Goal: Transaction & Acquisition: Purchase product/service

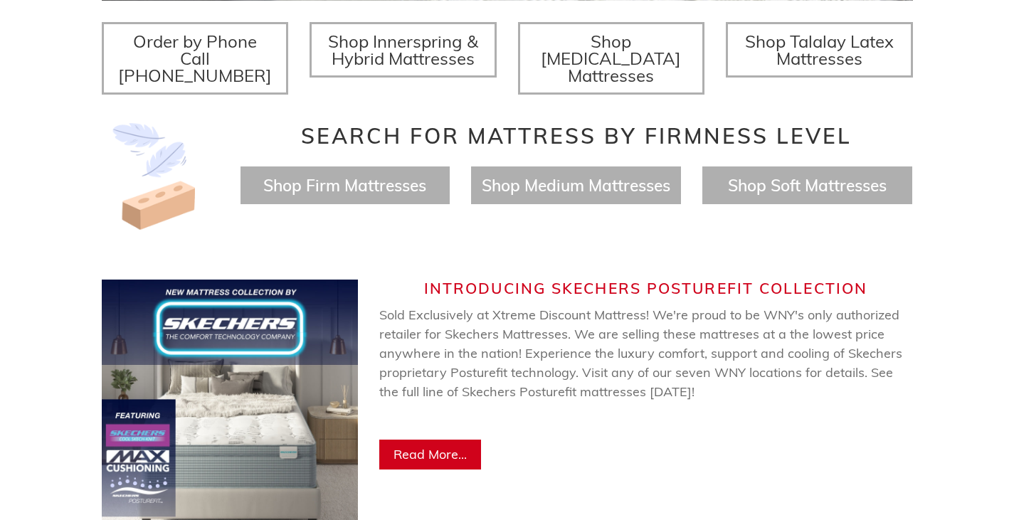
scroll to position [641, 0]
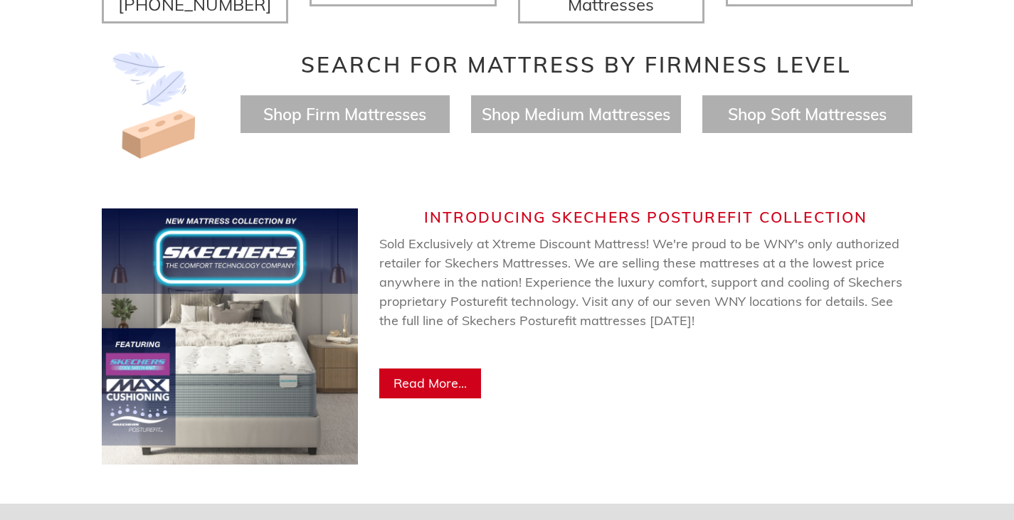
click at [456, 375] on span "Read More..." at bounding box center [430, 383] width 73 height 16
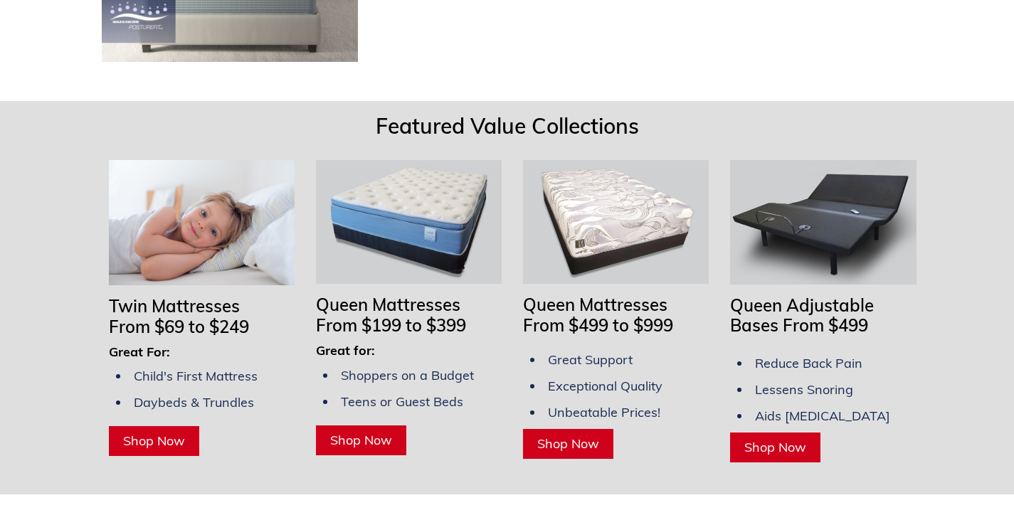
scroll to position [1068, 0]
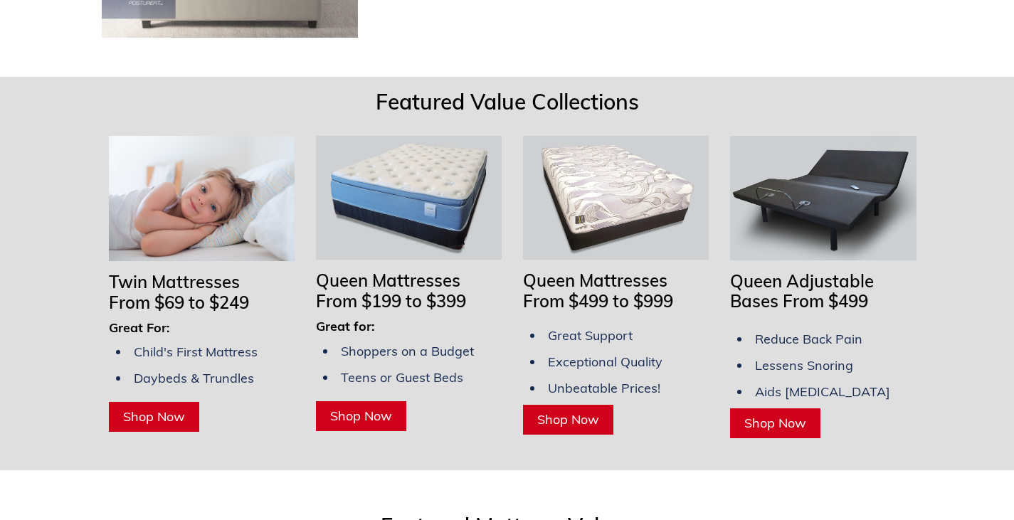
click at [146, 409] on span "Shop Now" at bounding box center [154, 417] width 62 height 16
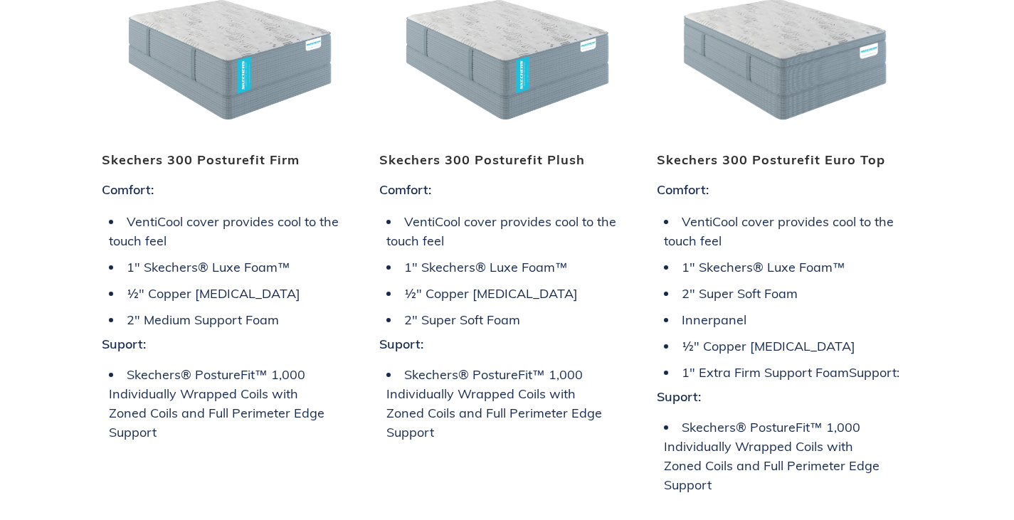
scroll to position [2420, 0]
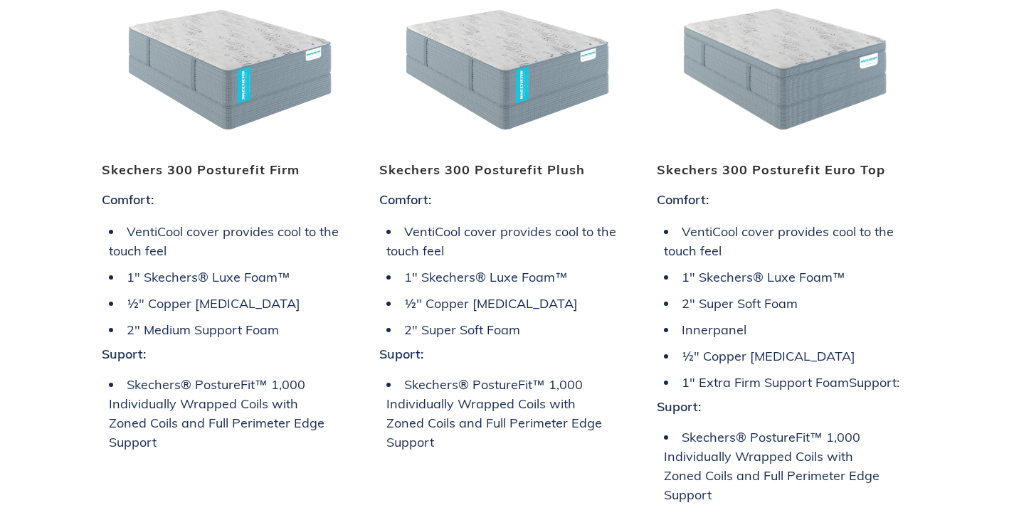
click at [770, 69] on img at bounding box center [785, 55] width 256 height 192
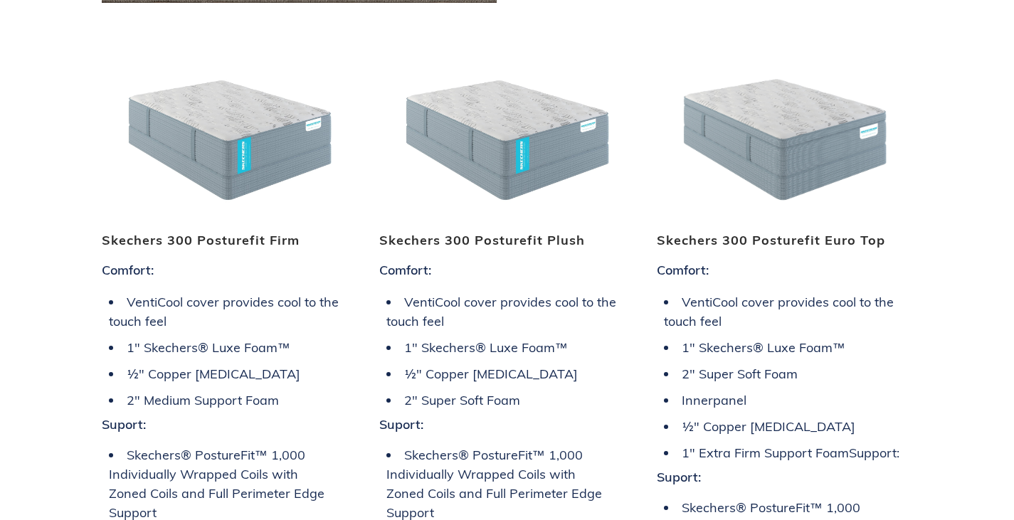
scroll to position [2349, 0]
click at [498, 124] on img at bounding box center [507, 127] width 256 height 192
click at [206, 157] on img at bounding box center [230, 127] width 256 height 192
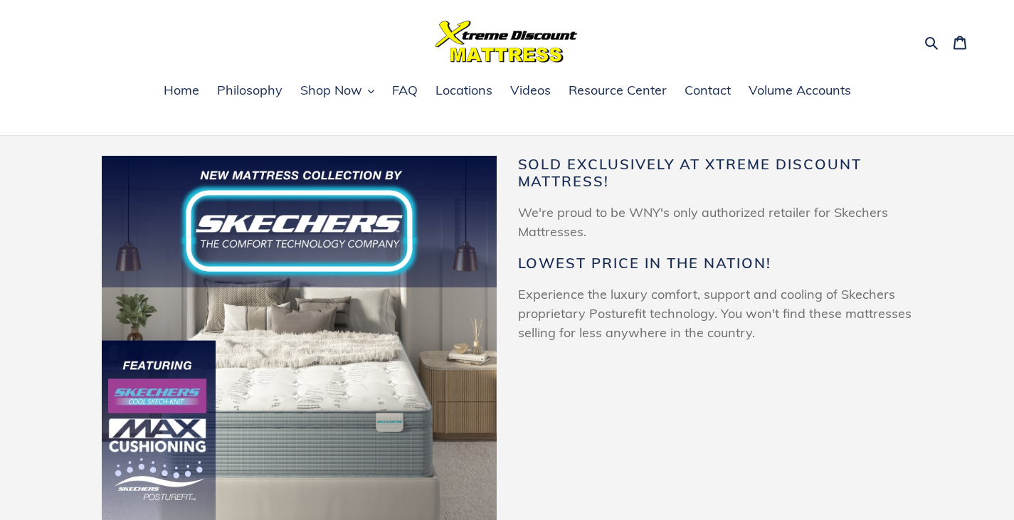
scroll to position [0, 0]
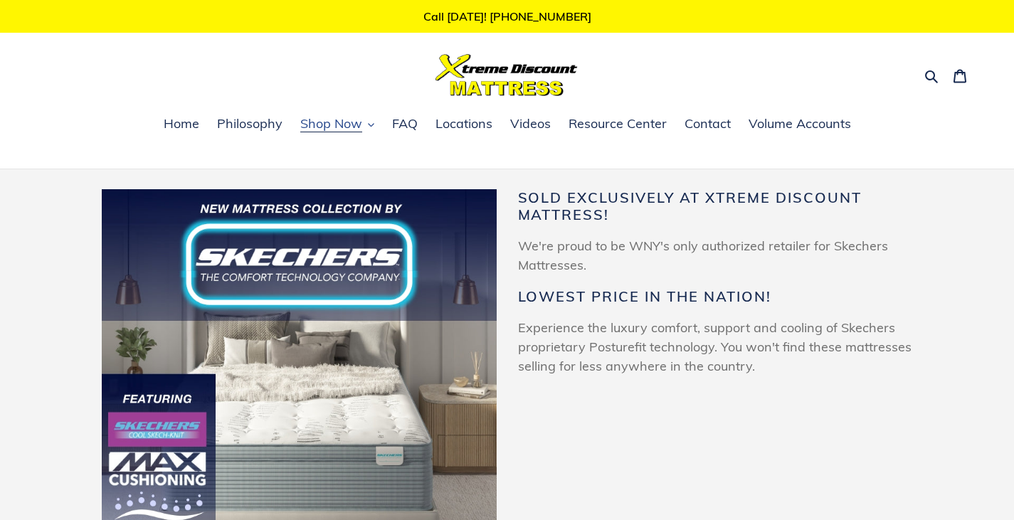
click at [320, 132] on span "Shop Now" at bounding box center [331, 123] width 62 height 17
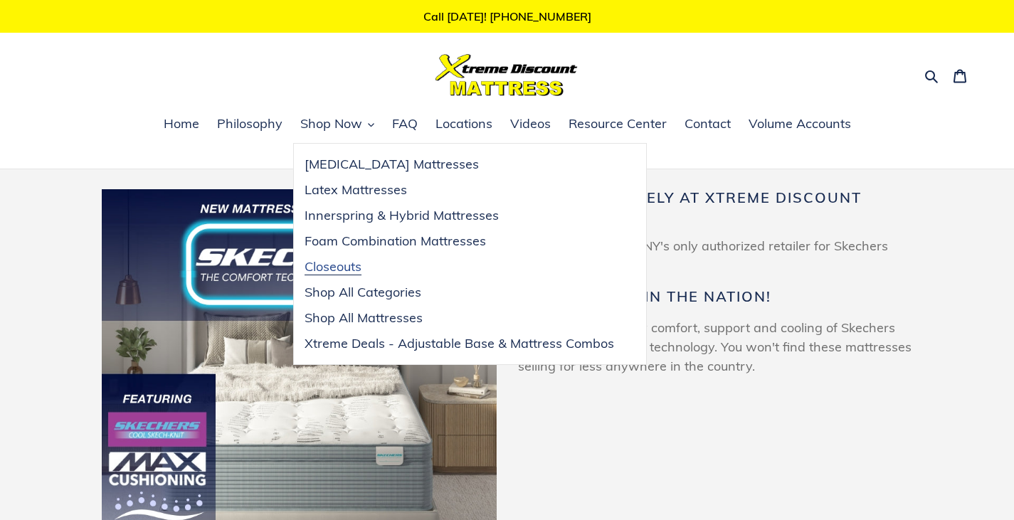
click at [319, 273] on span "Closeouts" at bounding box center [333, 266] width 57 height 17
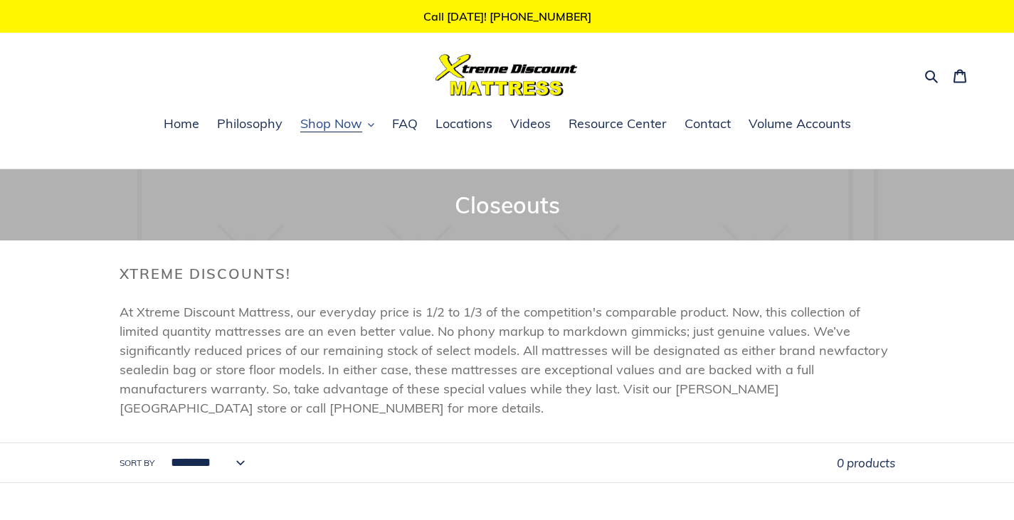
click at [344, 124] on span "Shop Now" at bounding box center [331, 123] width 62 height 17
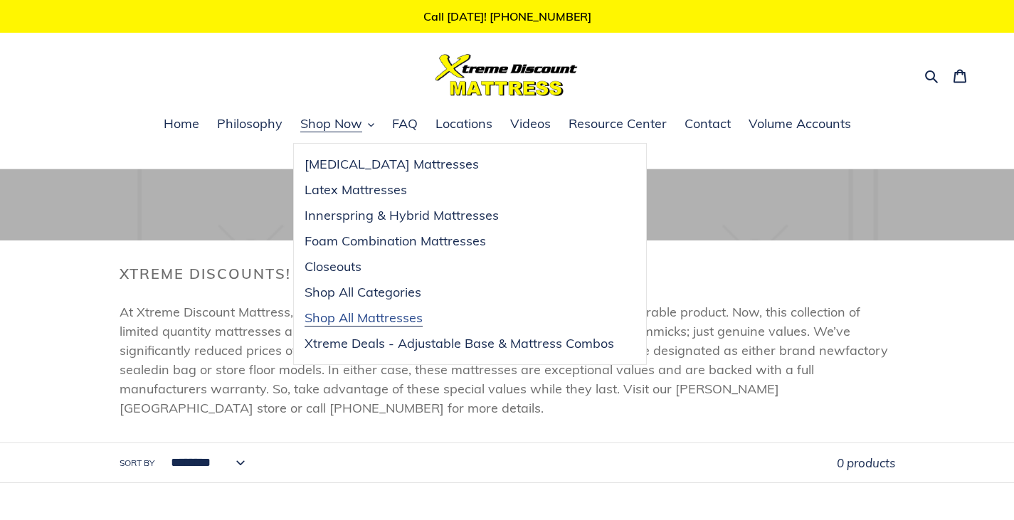
click at [376, 316] on span "Shop All Mattresses" at bounding box center [364, 318] width 118 height 17
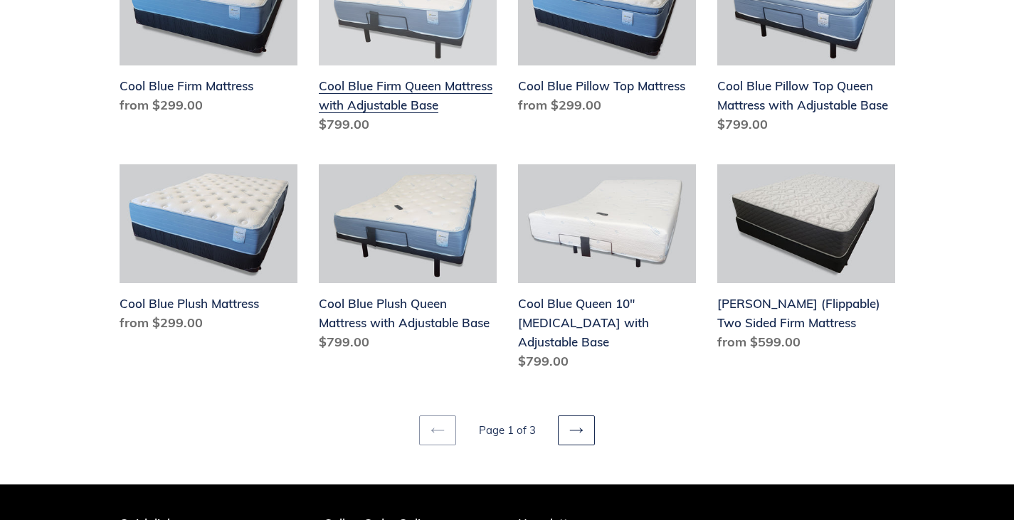
scroll to position [1779, 0]
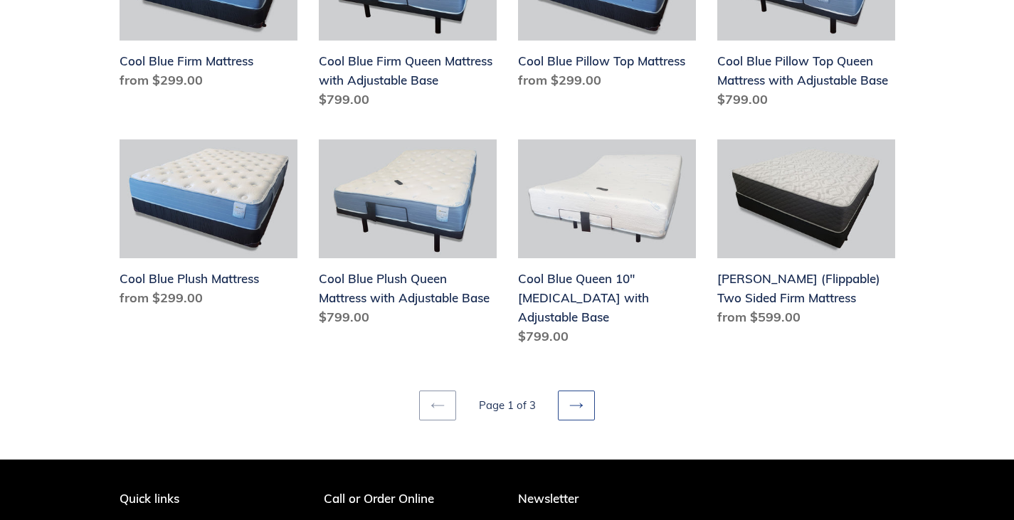
click at [567, 391] on link "Next page" at bounding box center [576, 406] width 37 height 30
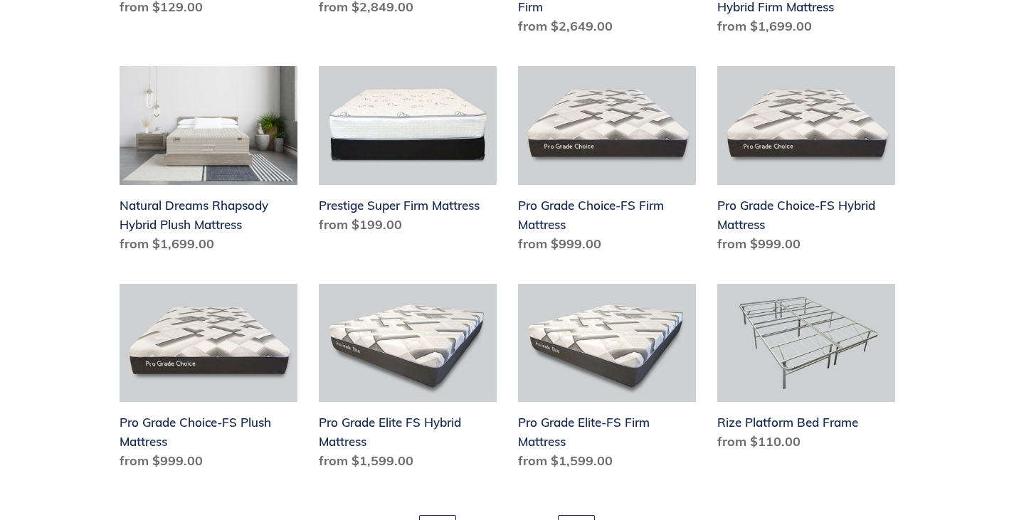
scroll to position [1708, 0]
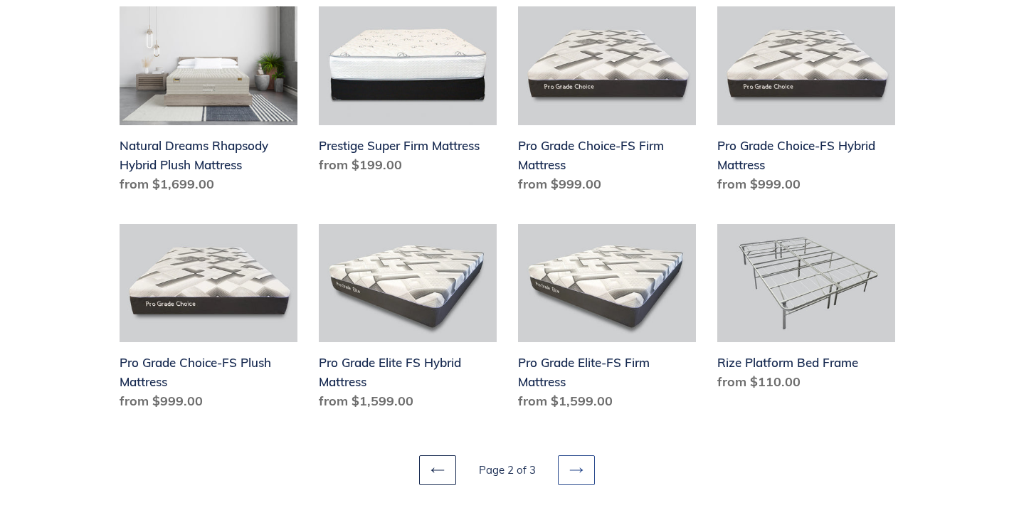
click at [572, 468] on icon at bounding box center [576, 470] width 14 height 14
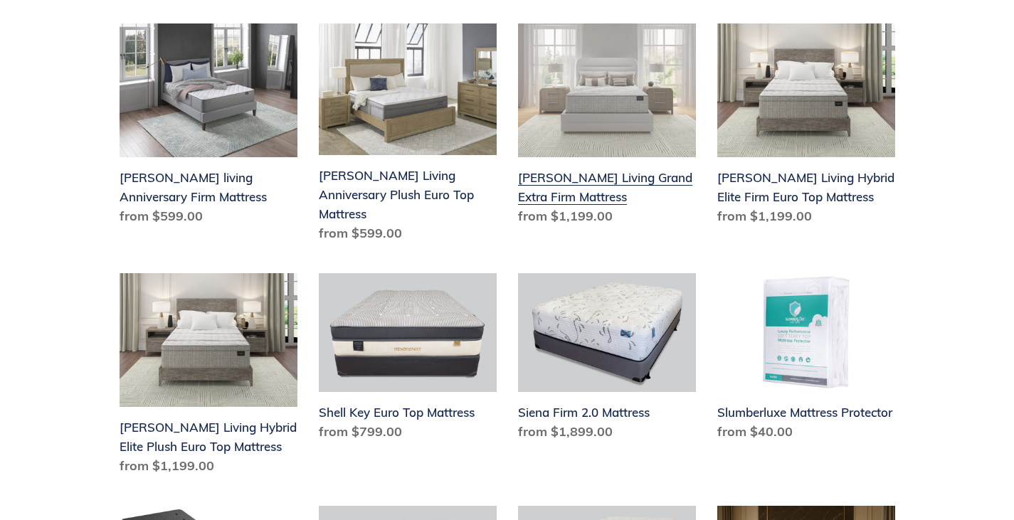
scroll to position [356, 0]
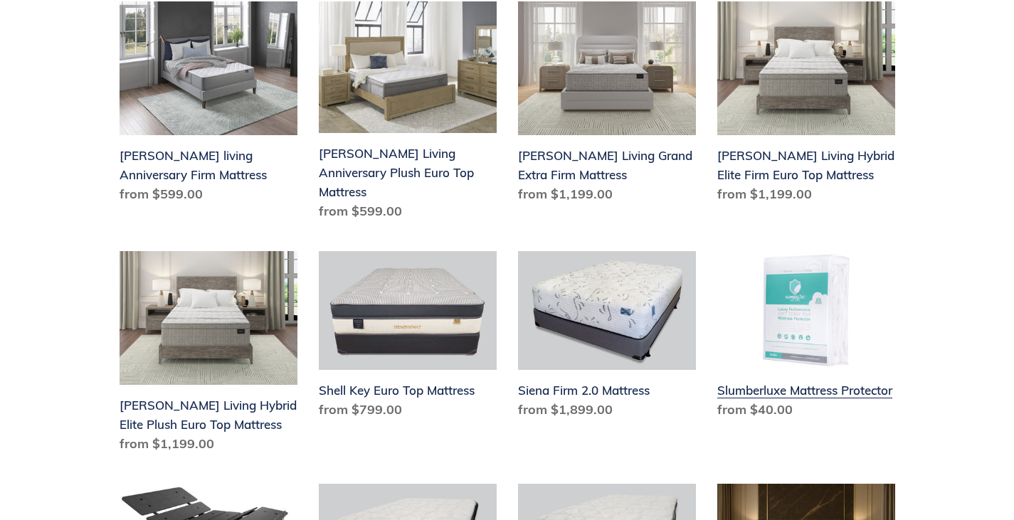
click at [759, 381] on link "Slumberluxe Mattress Protector" at bounding box center [806, 338] width 178 height 174
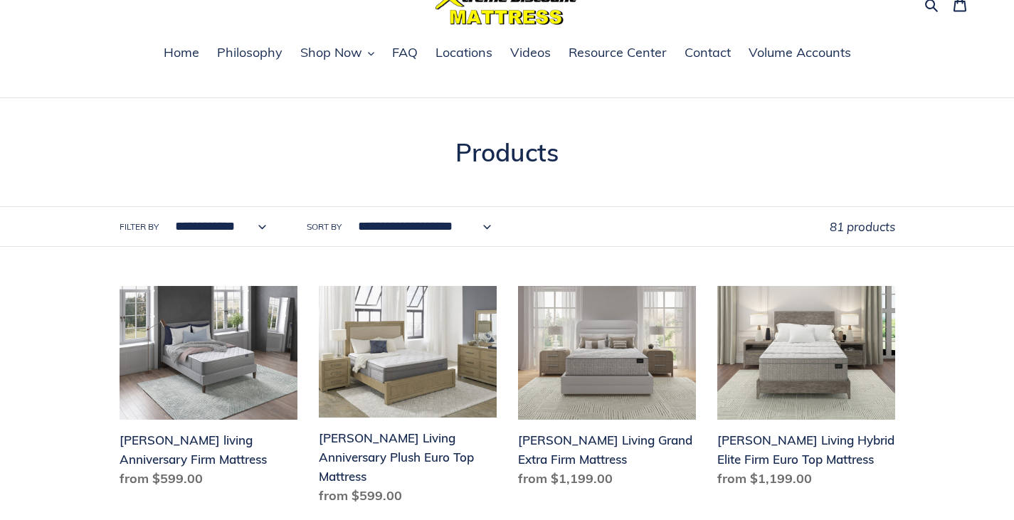
scroll to position [0, 0]
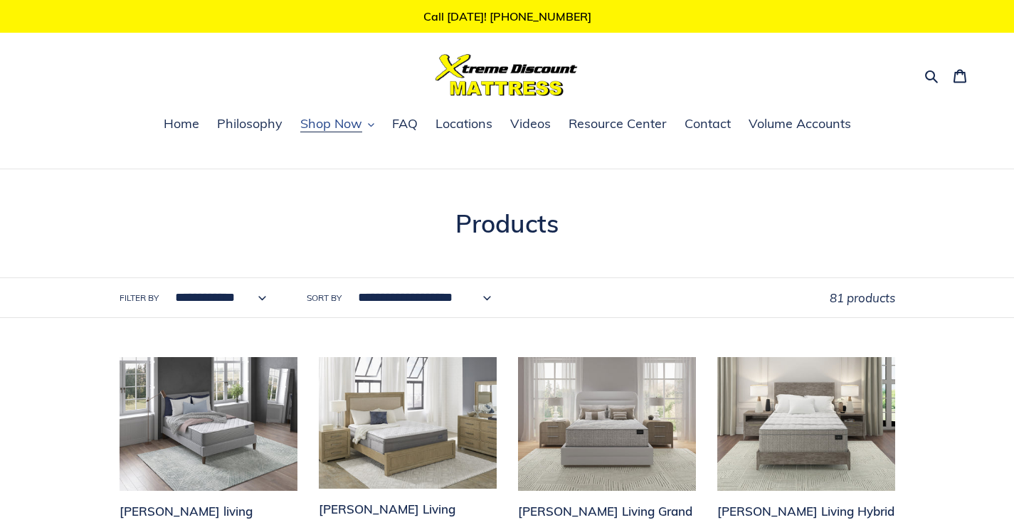
click at [325, 122] on span "Shop Now" at bounding box center [331, 123] width 62 height 17
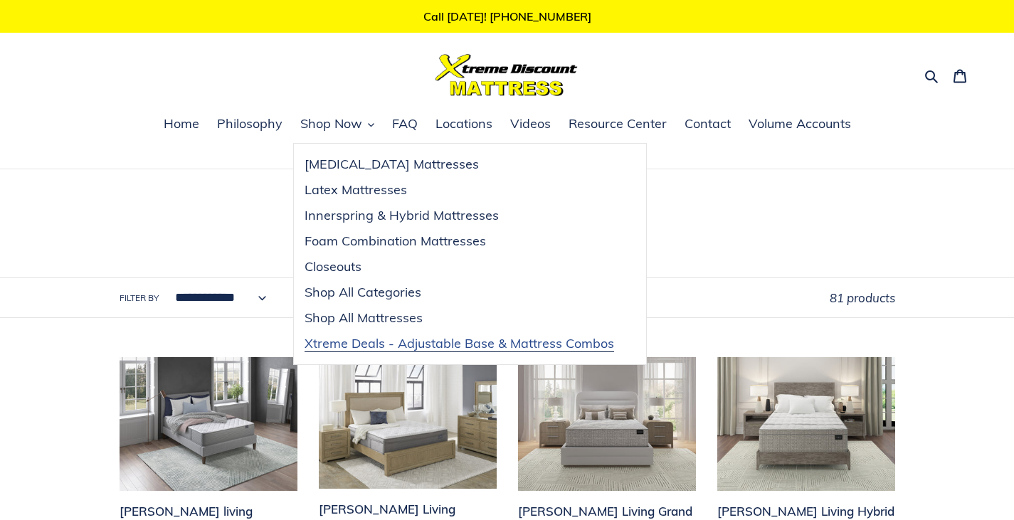
click at [456, 342] on span "Xtreme Deals - Adjustable Base & Mattress Combos" at bounding box center [460, 343] width 310 height 17
